Goal: Use online tool/utility: Utilize a website feature to perform a specific function

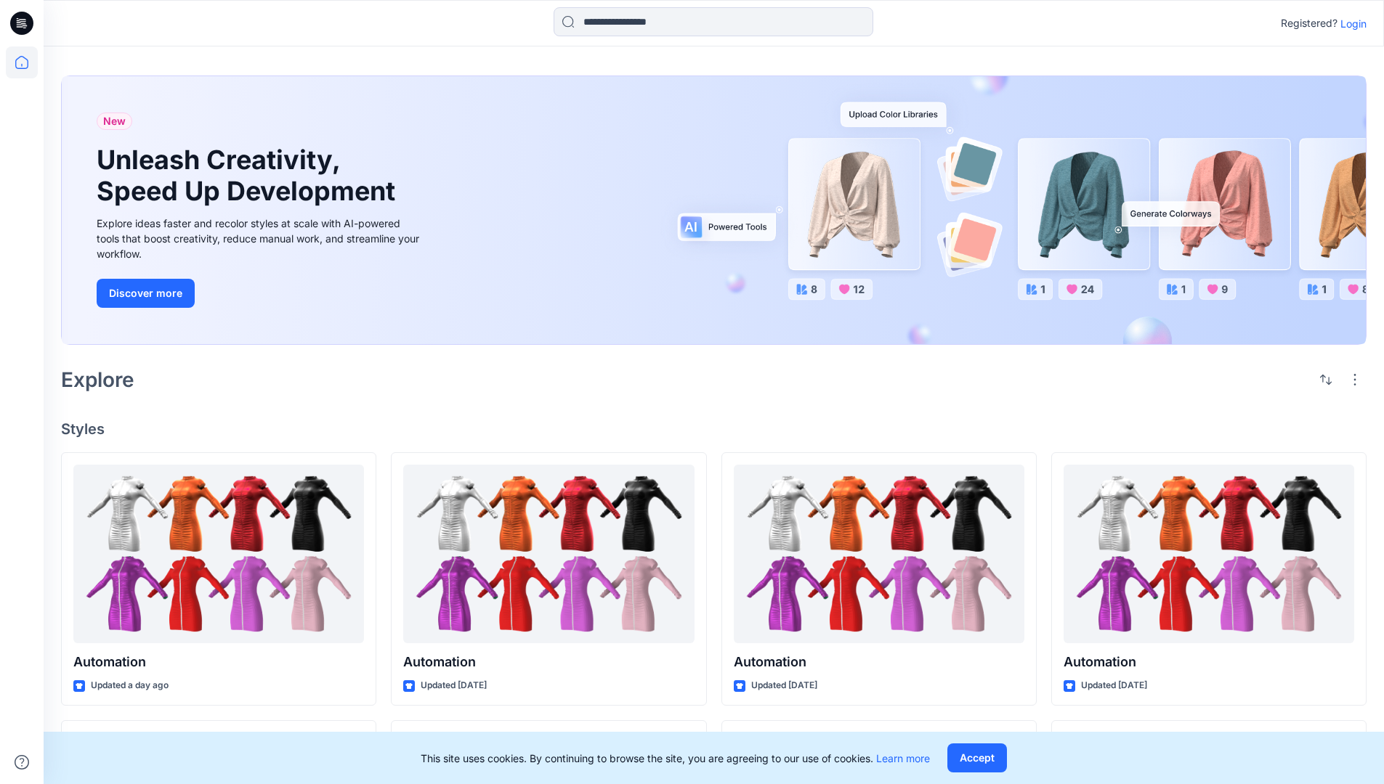
click at [1349, 23] on p "Login" at bounding box center [1353, 23] width 26 height 15
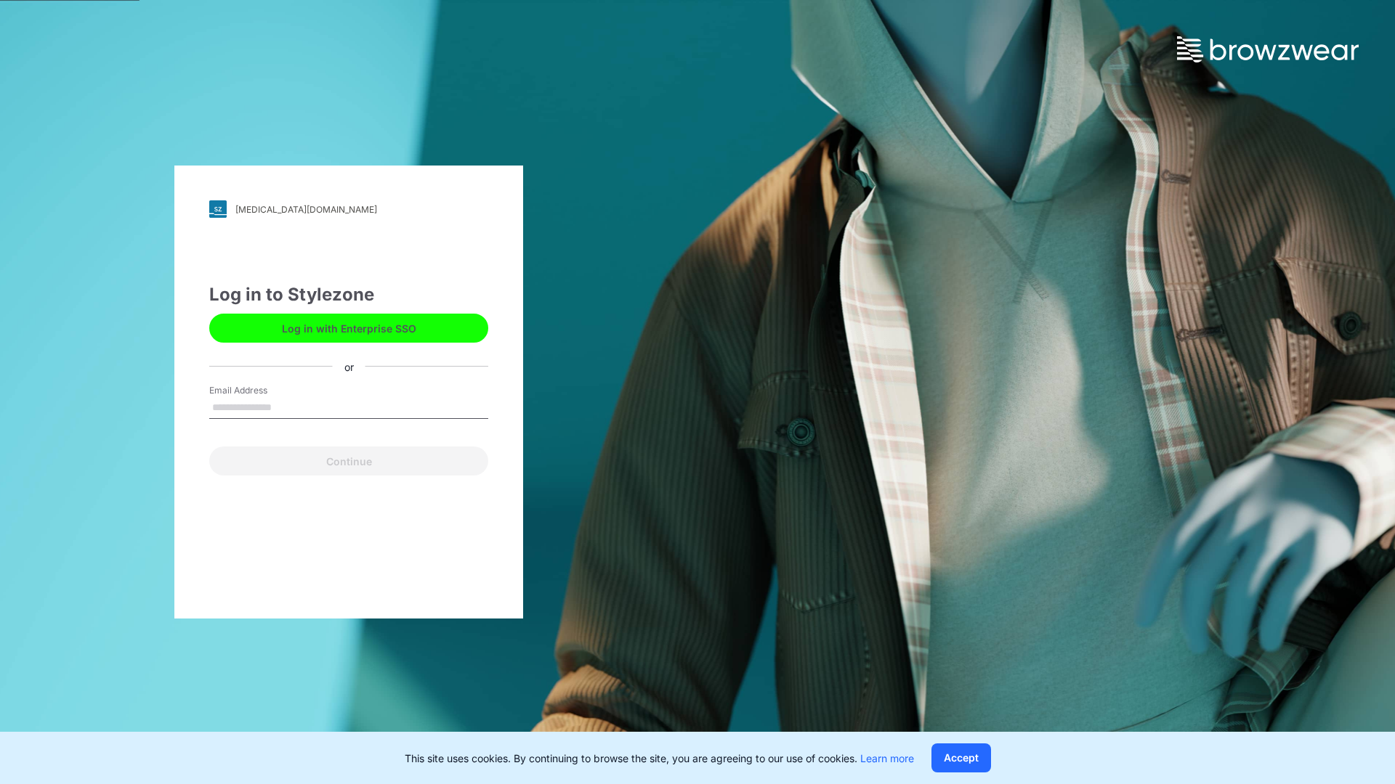
click at [287, 407] on input "Email Address" at bounding box center [348, 408] width 279 height 22
type input "**********"
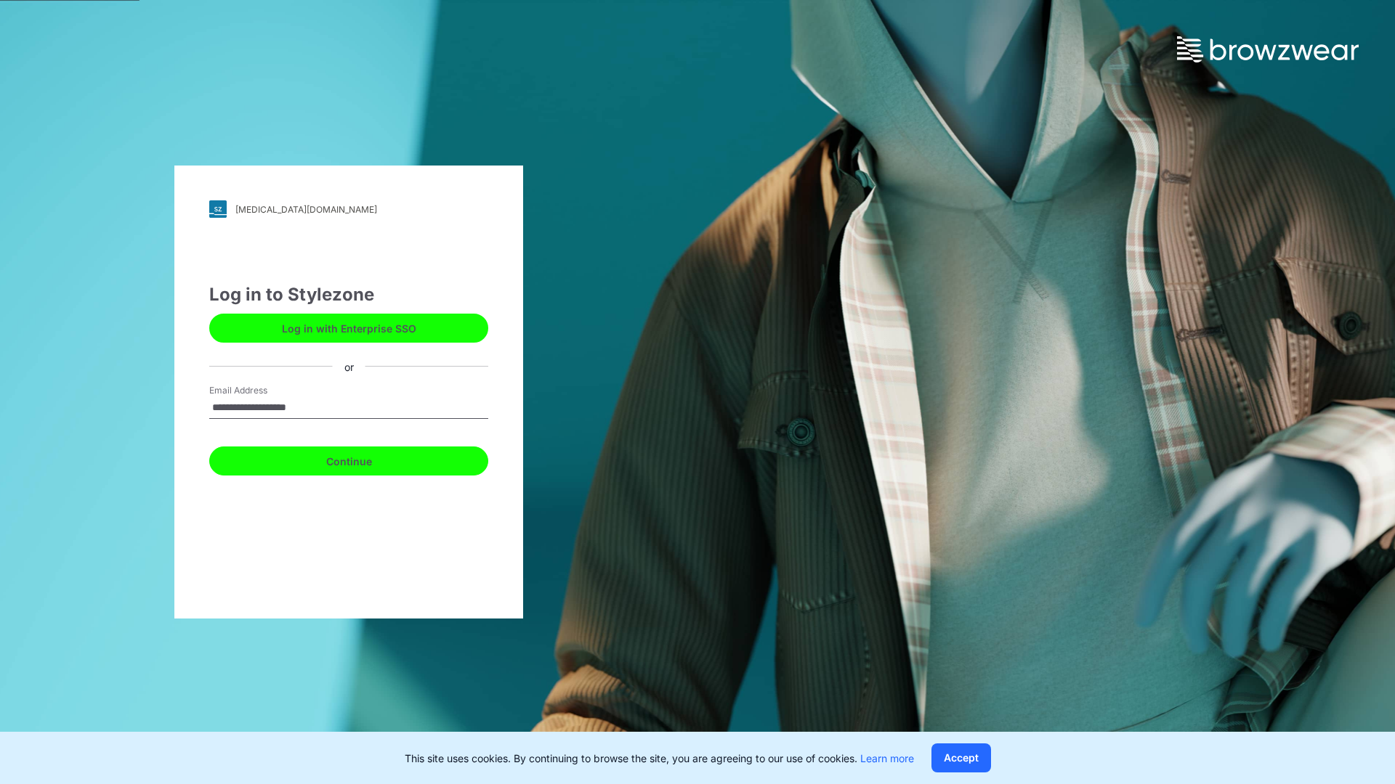
click at [365, 459] on button "Continue" at bounding box center [348, 461] width 279 height 29
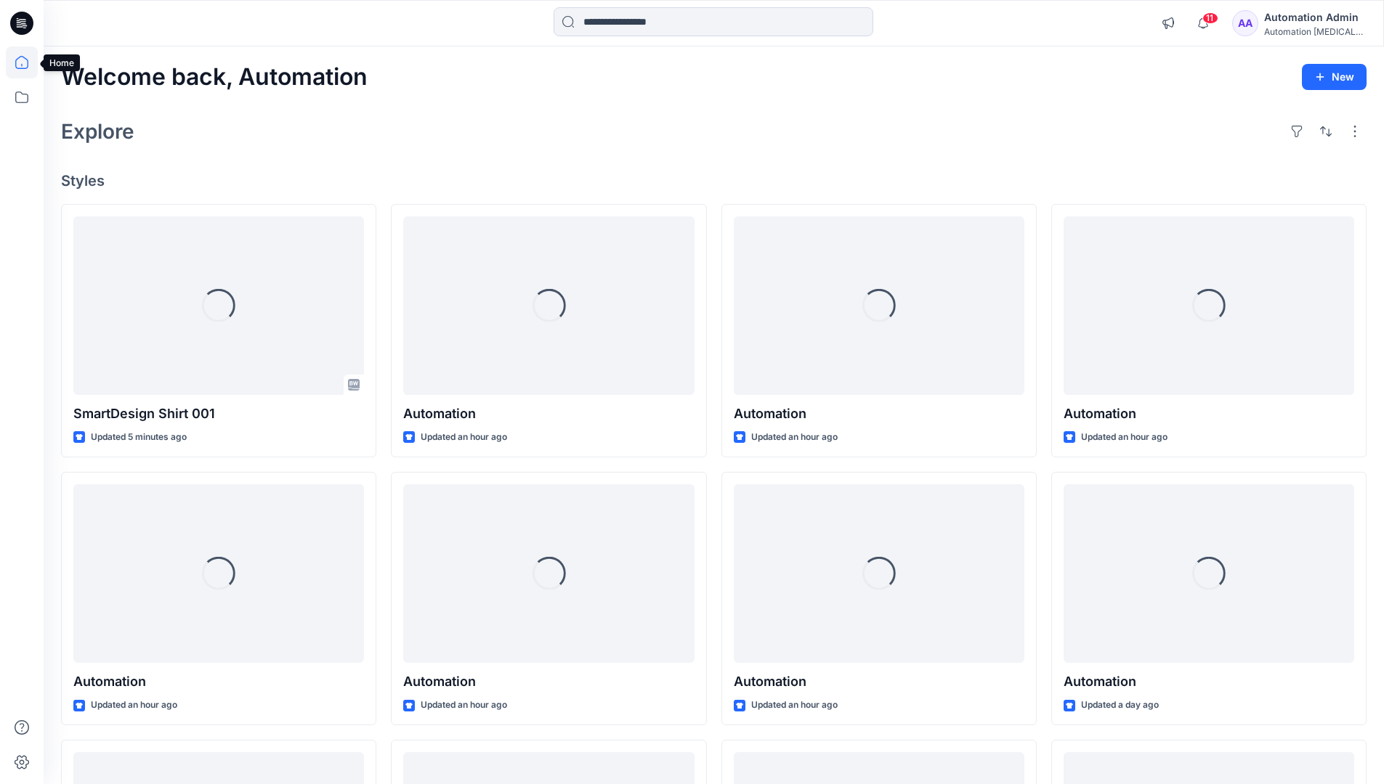
click at [28, 62] on icon at bounding box center [21, 62] width 13 height 13
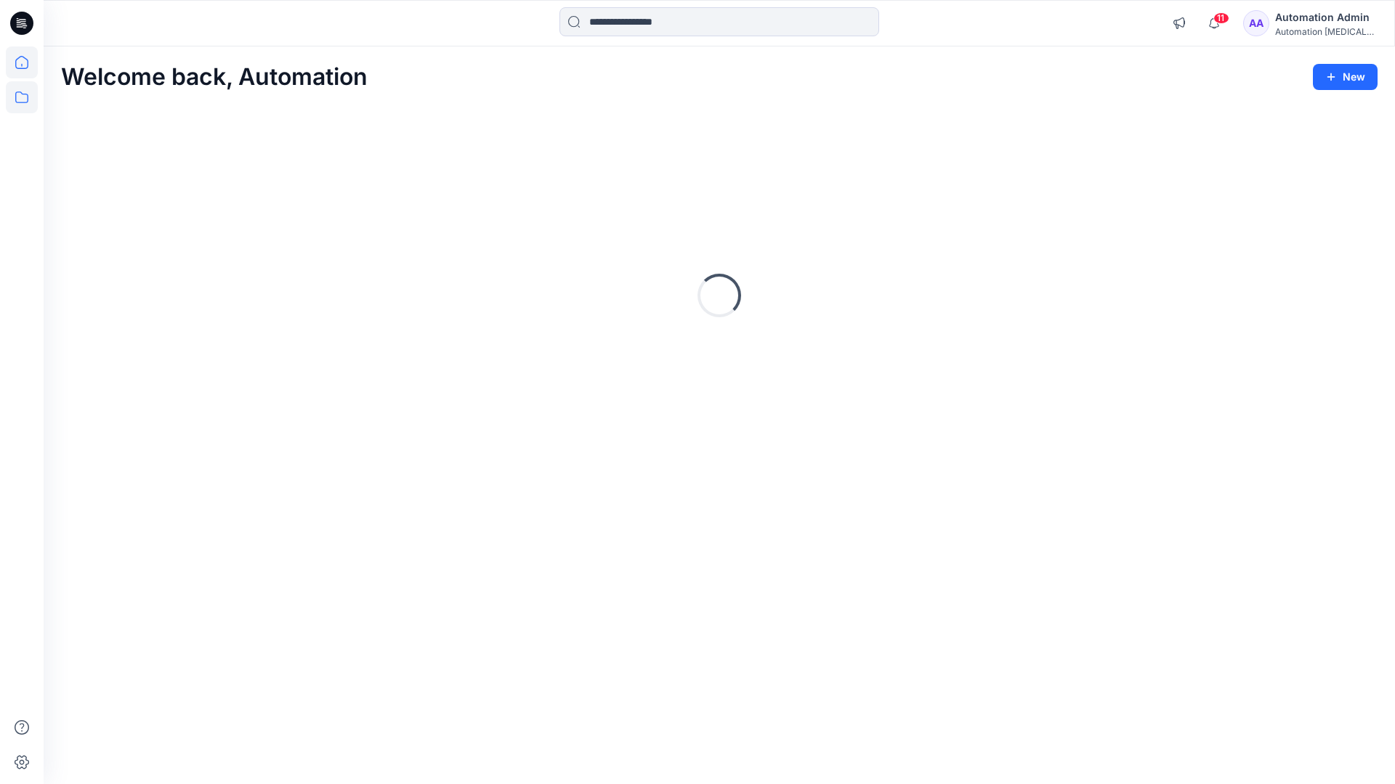
click at [27, 97] on icon at bounding box center [22, 97] width 32 height 32
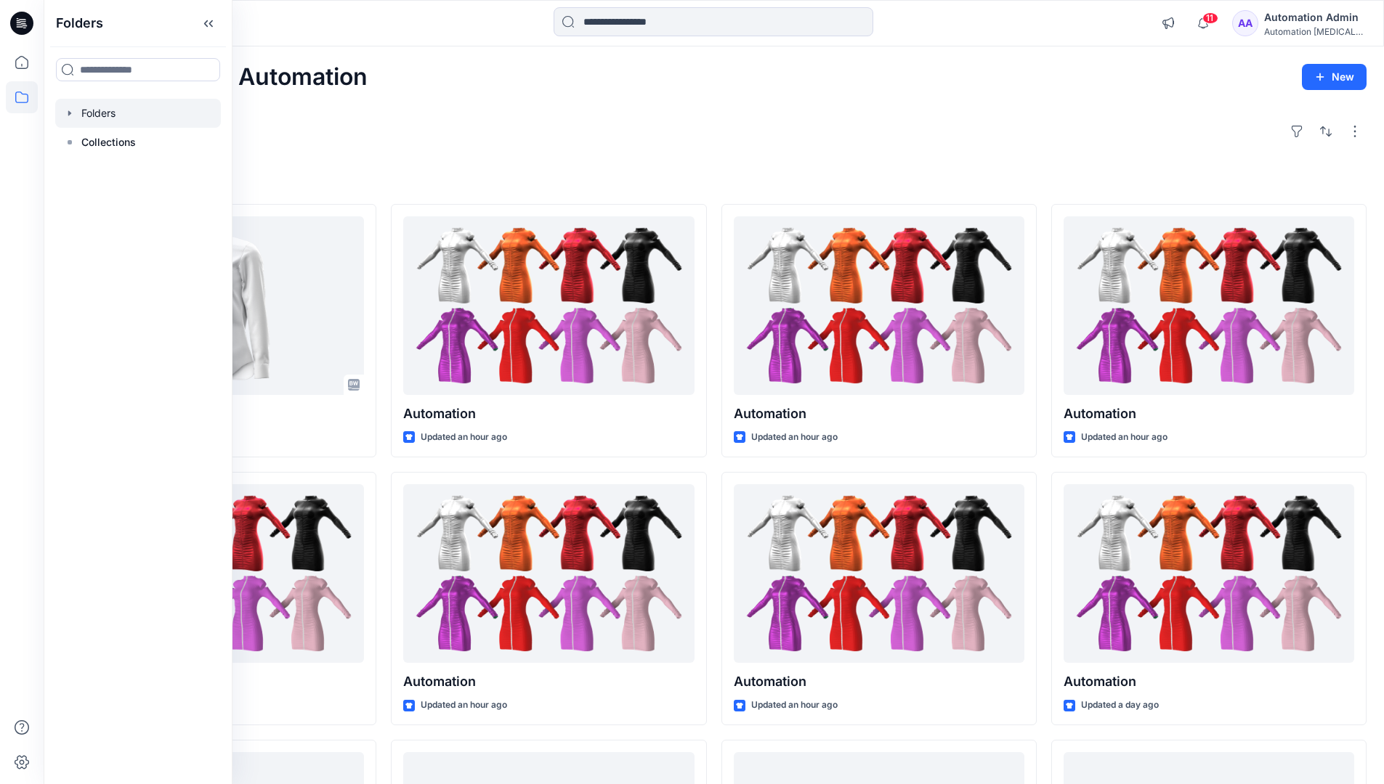
click at [101, 108] on div at bounding box center [138, 113] width 166 height 29
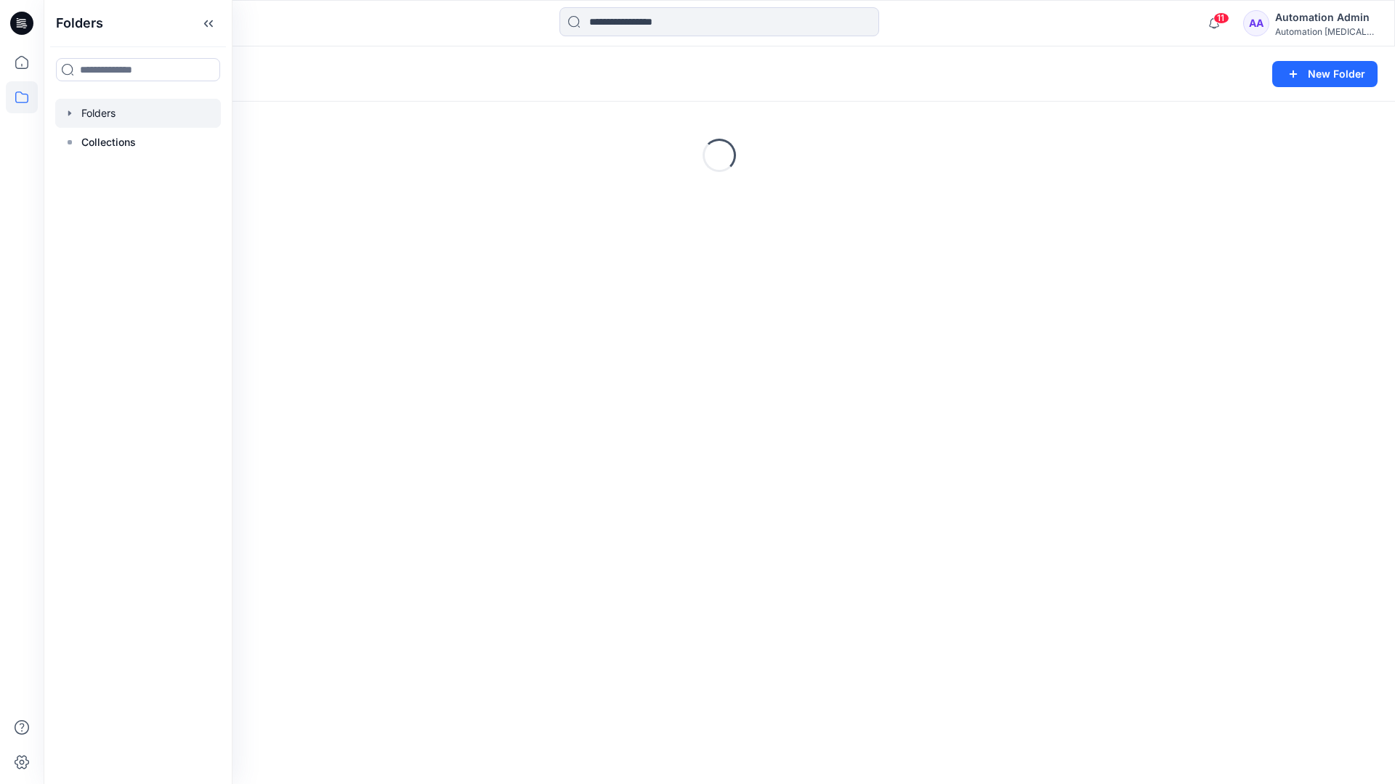
click at [734, 543] on div "Folders New Folder Loading..." at bounding box center [719, 415] width 1351 height 738
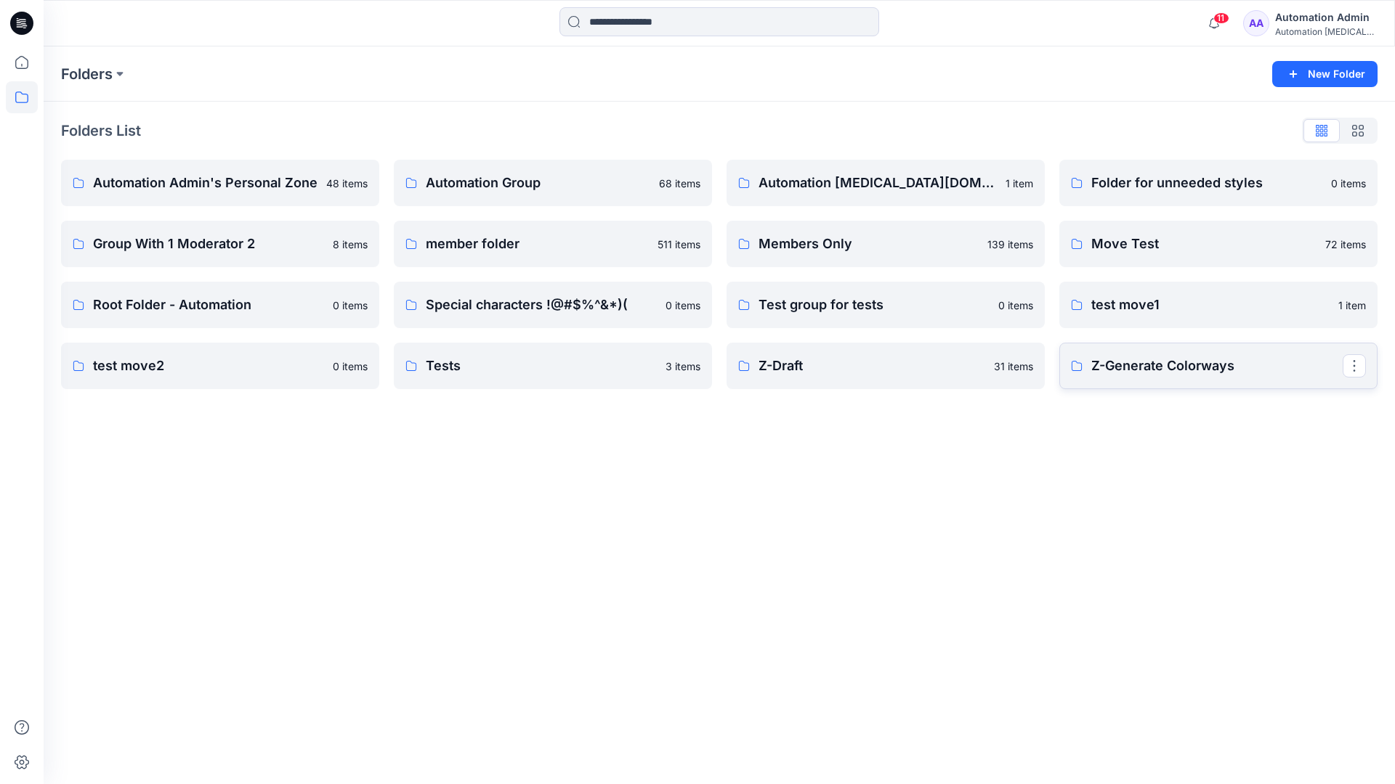
click at [1163, 375] on p "Z-Generate Colorways" at bounding box center [1216, 366] width 251 height 20
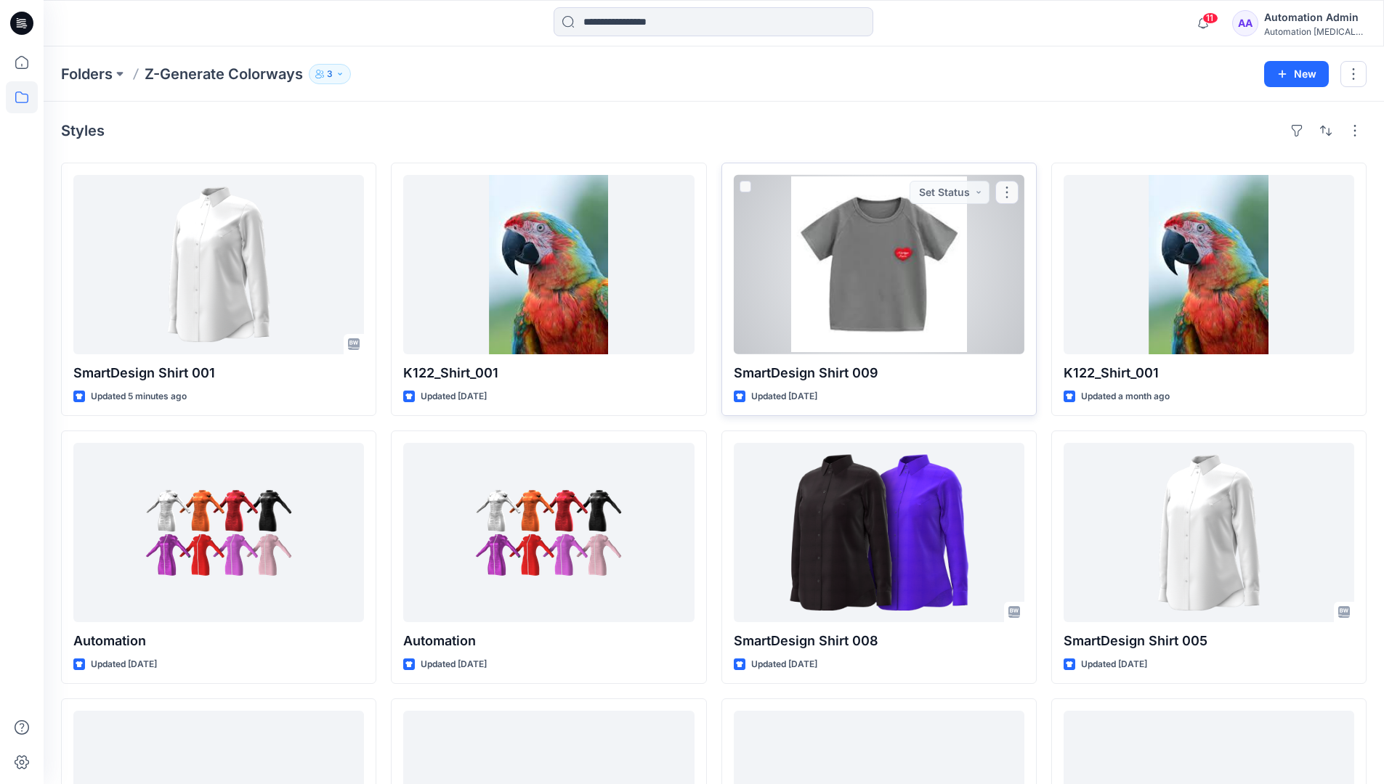
click at [747, 187] on span at bounding box center [745, 187] width 12 height 12
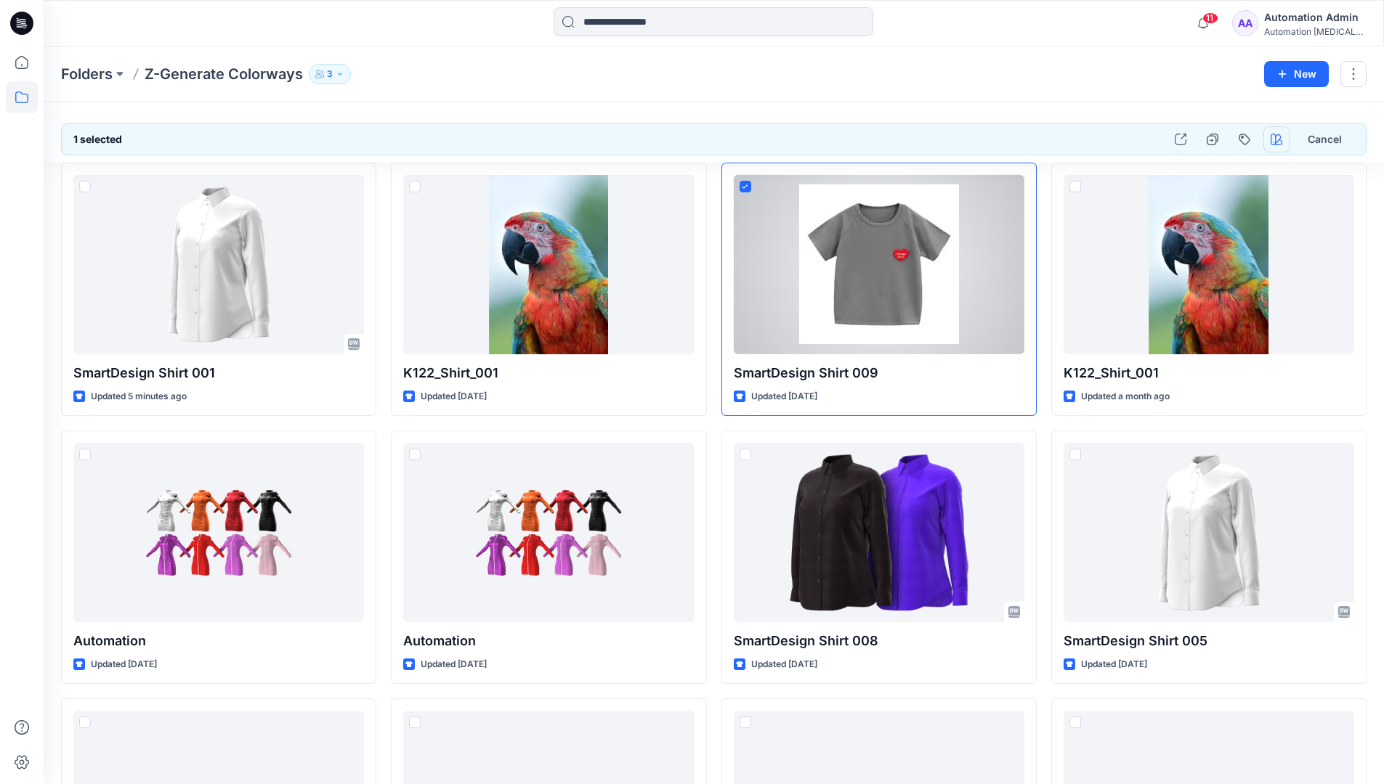
click at [1278, 139] on icon "button" at bounding box center [1276, 140] width 12 height 12
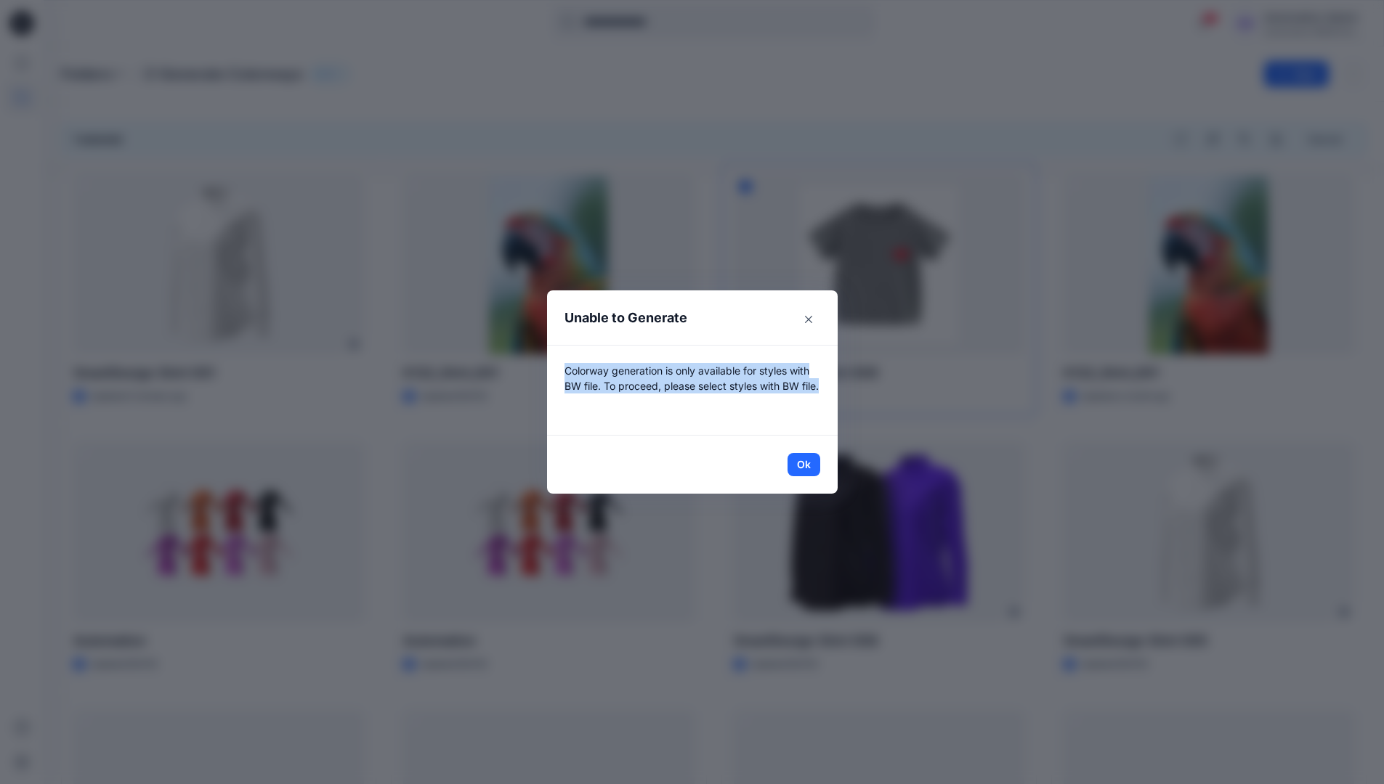
drag, startPoint x: 1278, startPoint y: 139, endPoint x: 809, endPoint y: 401, distance: 537.5
click at [809, 401] on p "Colorway generation is only available for styles with BW file. To proceed, plea…" at bounding box center [692, 390] width 256 height 54
click at [815, 465] on button "Ok" at bounding box center [803, 464] width 33 height 23
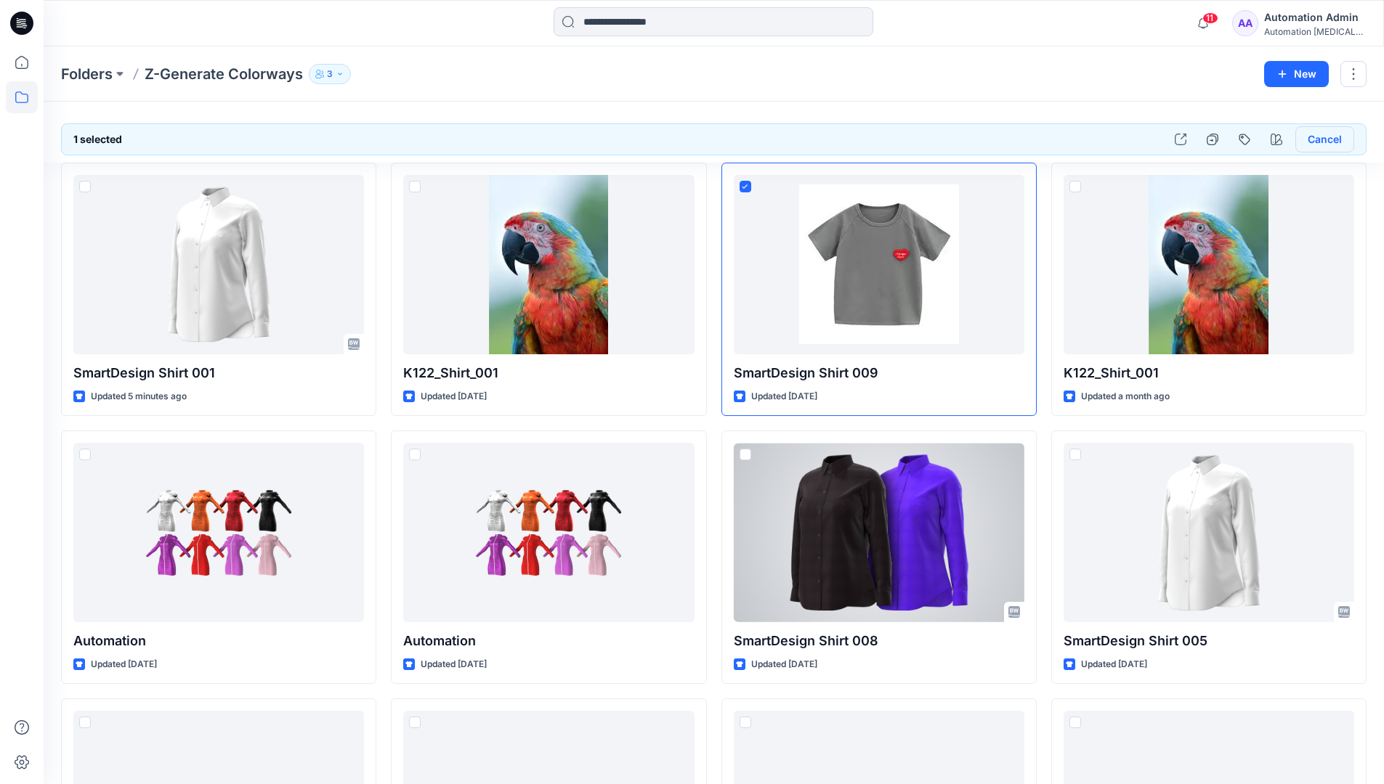
click at [1321, 143] on button "Cancel" at bounding box center [1324, 139] width 59 height 26
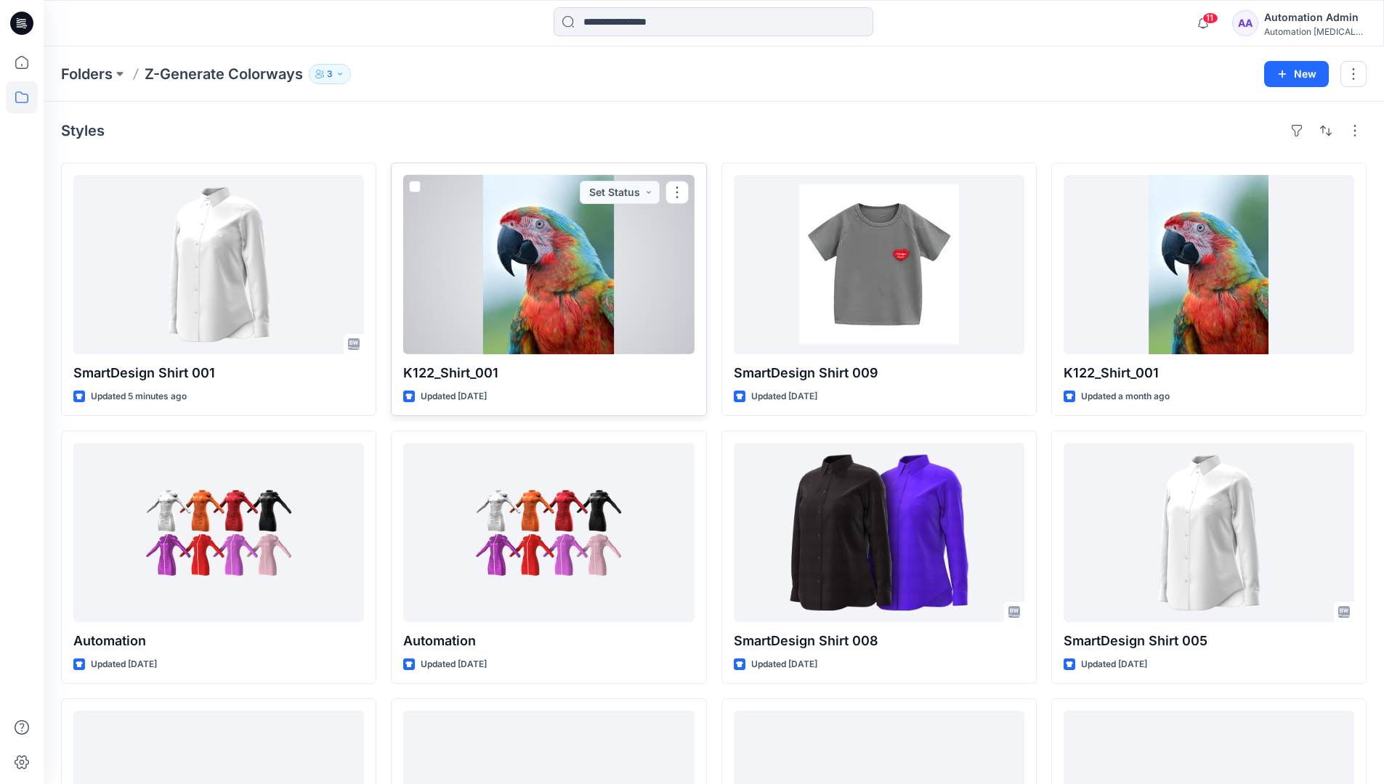
click at [415, 187] on span at bounding box center [415, 187] width 12 height 12
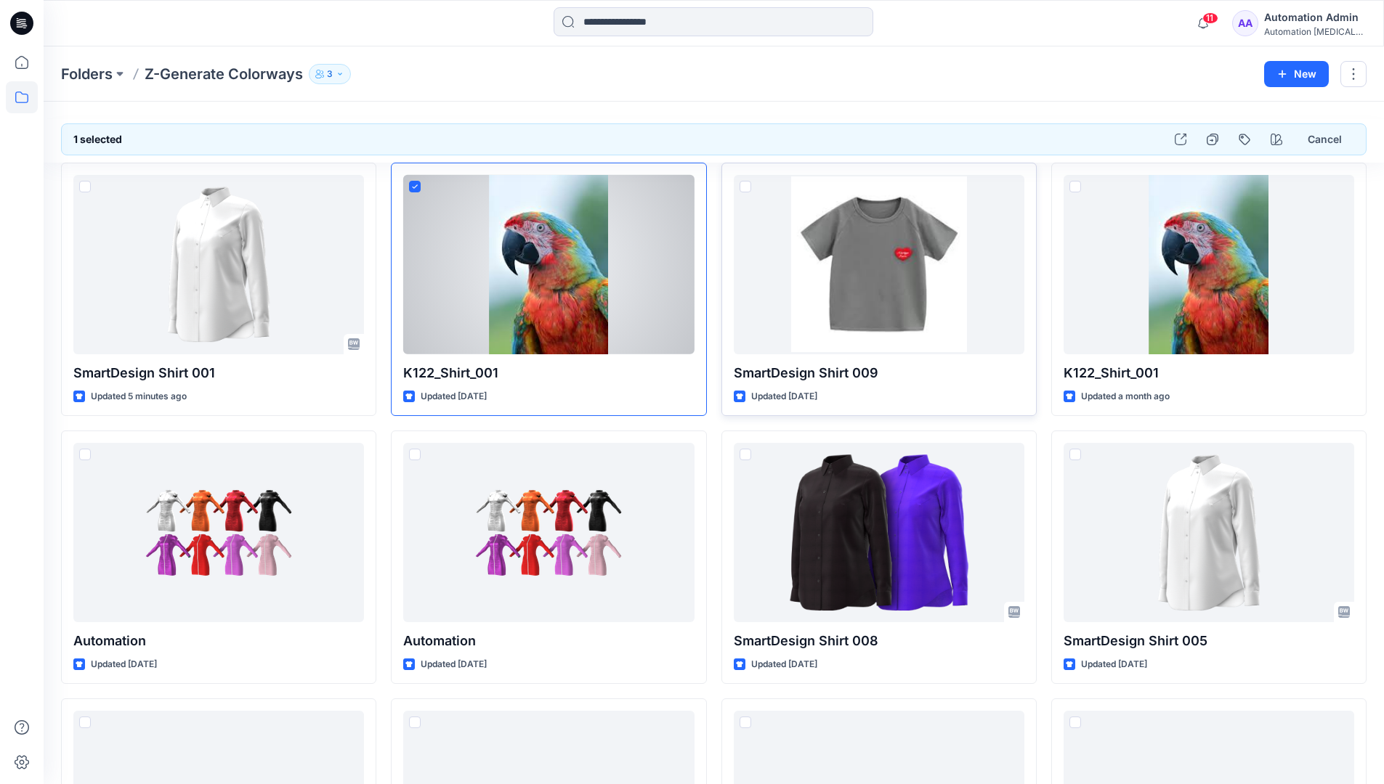
click at [747, 188] on span at bounding box center [745, 187] width 12 height 12
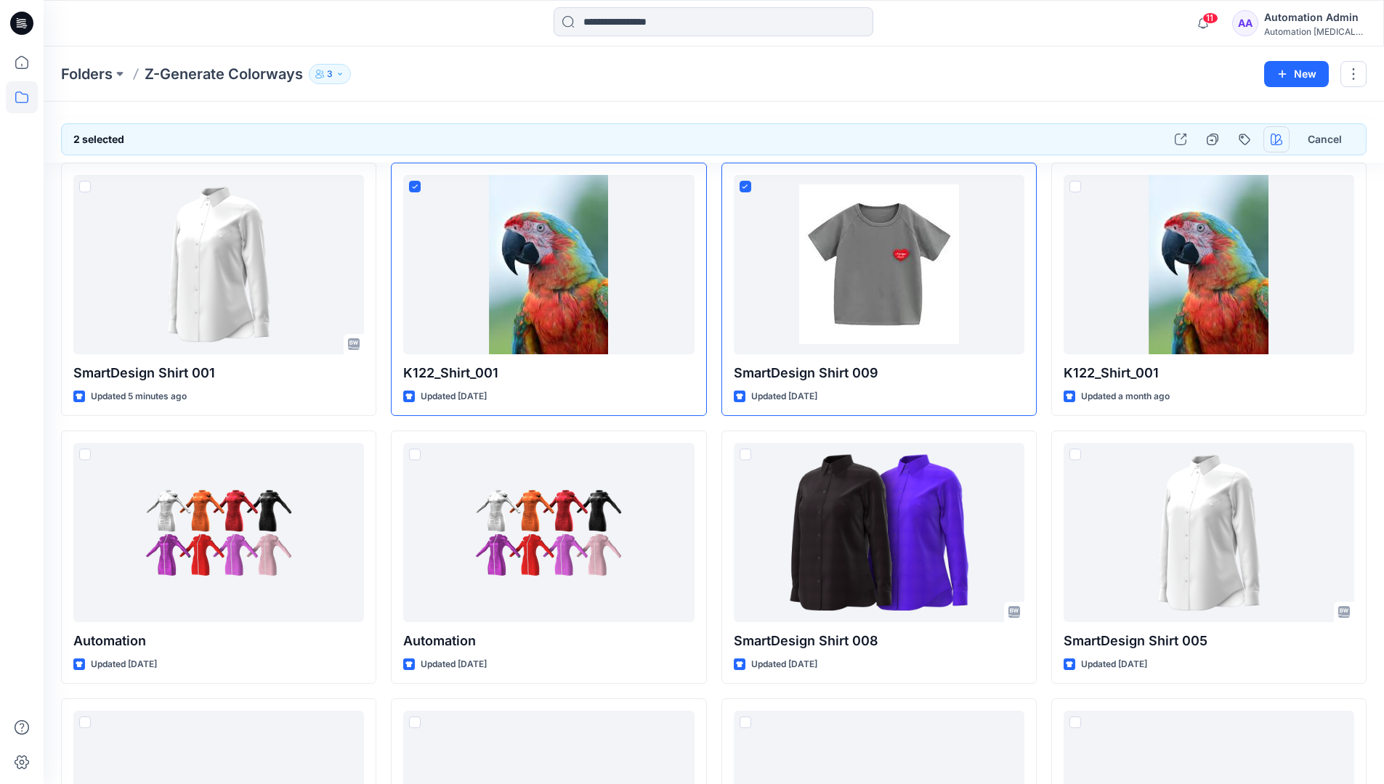
click at [1272, 137] on icon "button" at bounding box center [1276, 140] width 12 height 12
